Goal: Check status

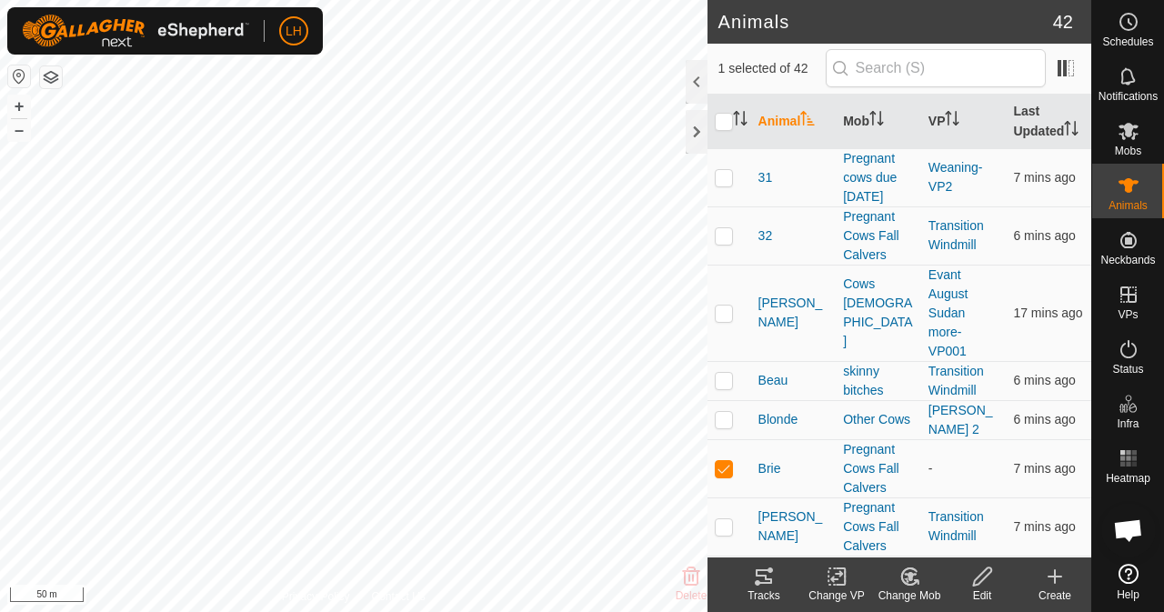
checkbox input "false"
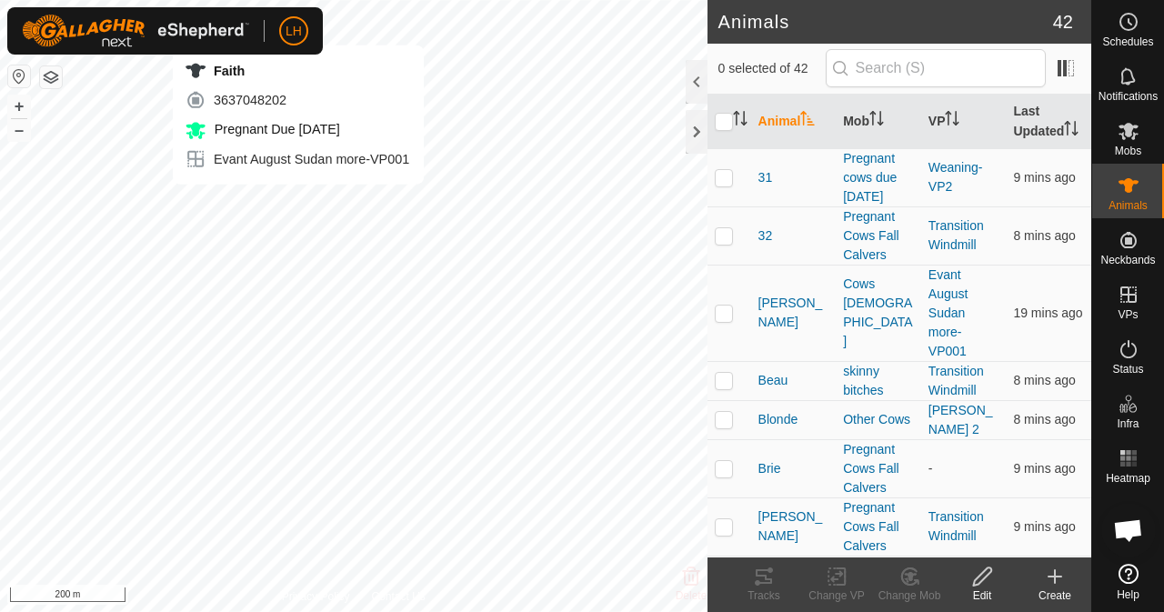
checkbox input "true"
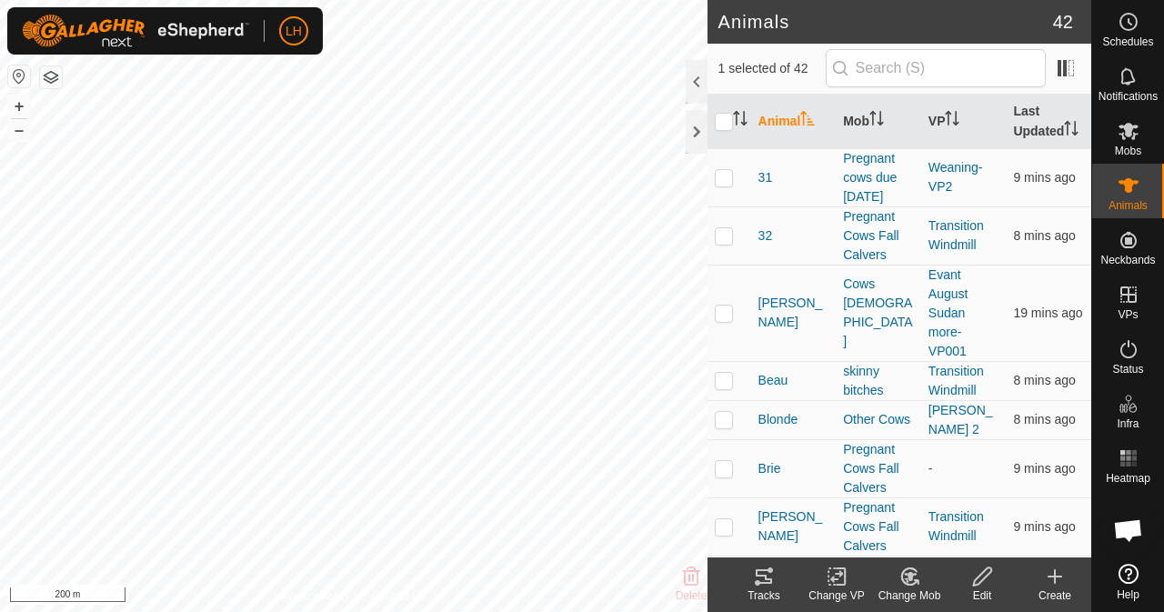
click at [766, 588] on div "Tracks" at bounding box center [763, 595] width 73 height 16
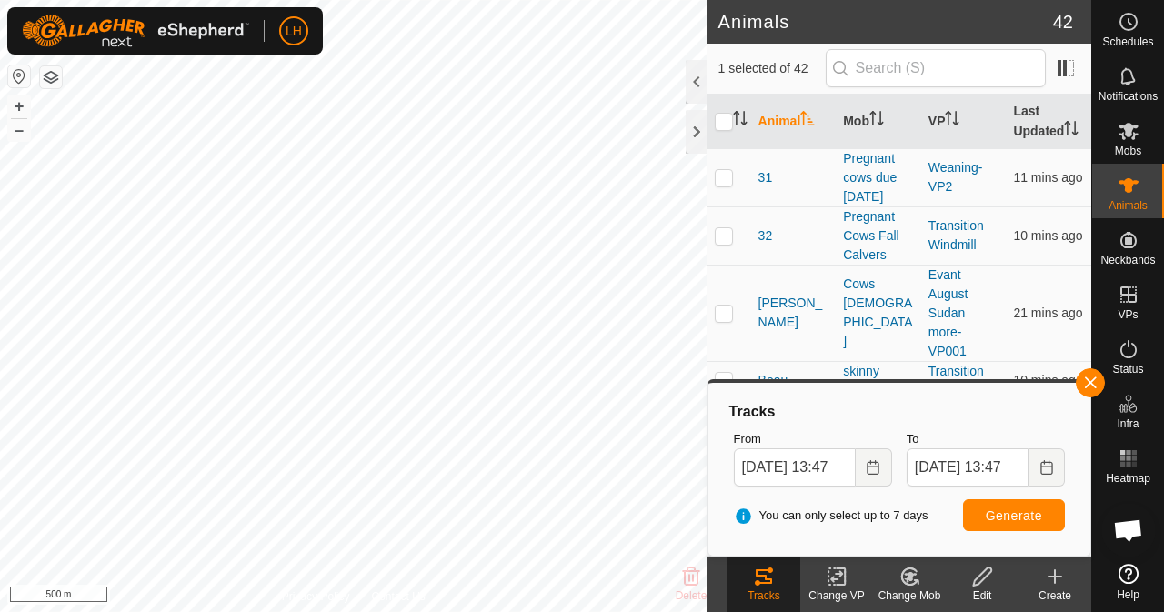
click at [1130, 530] on span "Open chat" at bounding box center [1128, 531] width 30 height 25
